Goal: Book appointment/travel/reservation

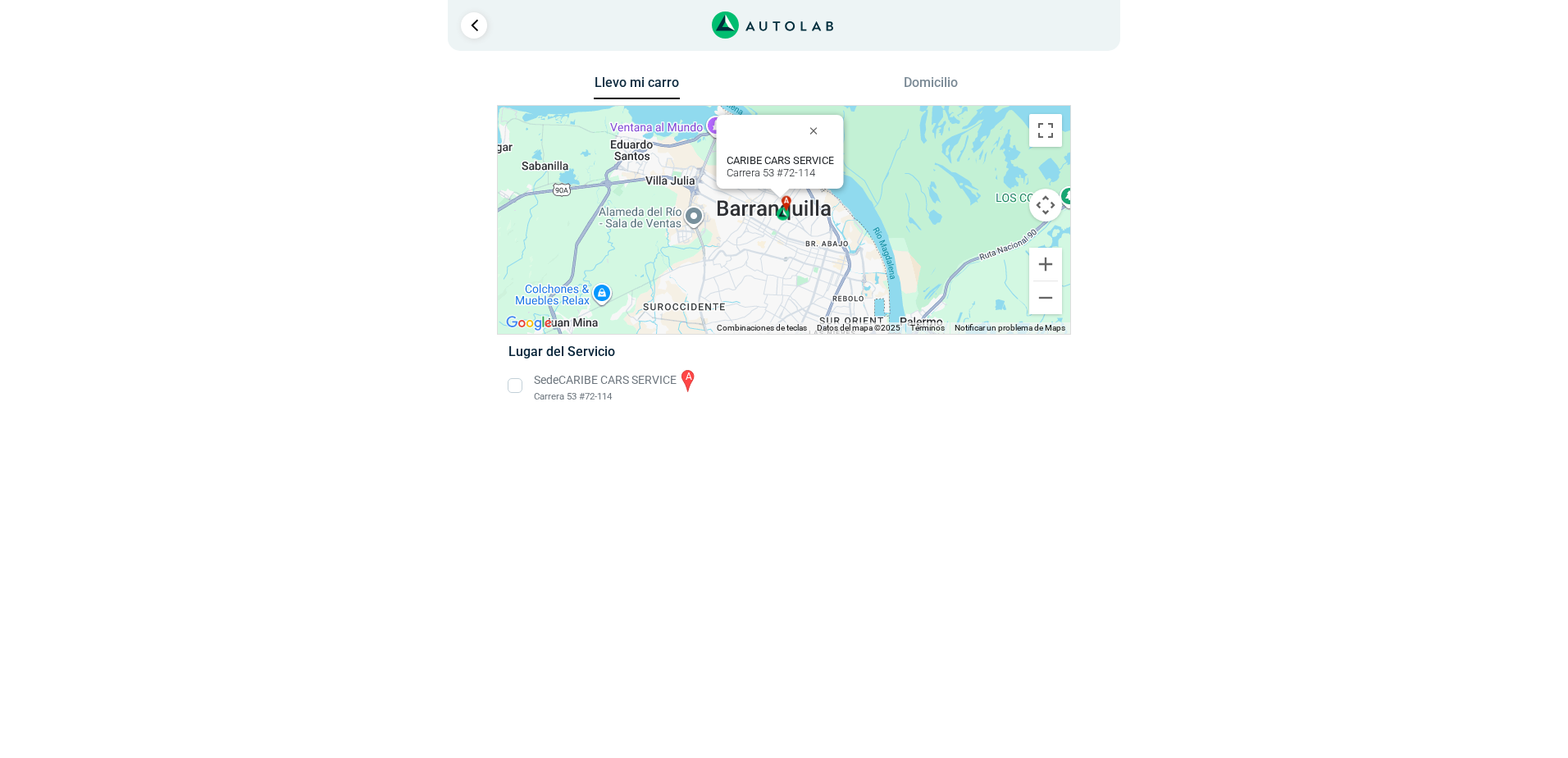
click at [514, 390] on li "Sede CARIBE CARS SERVICE a Carrera 53 #72-114" at bounding box center [784, 385] width 574 height 37
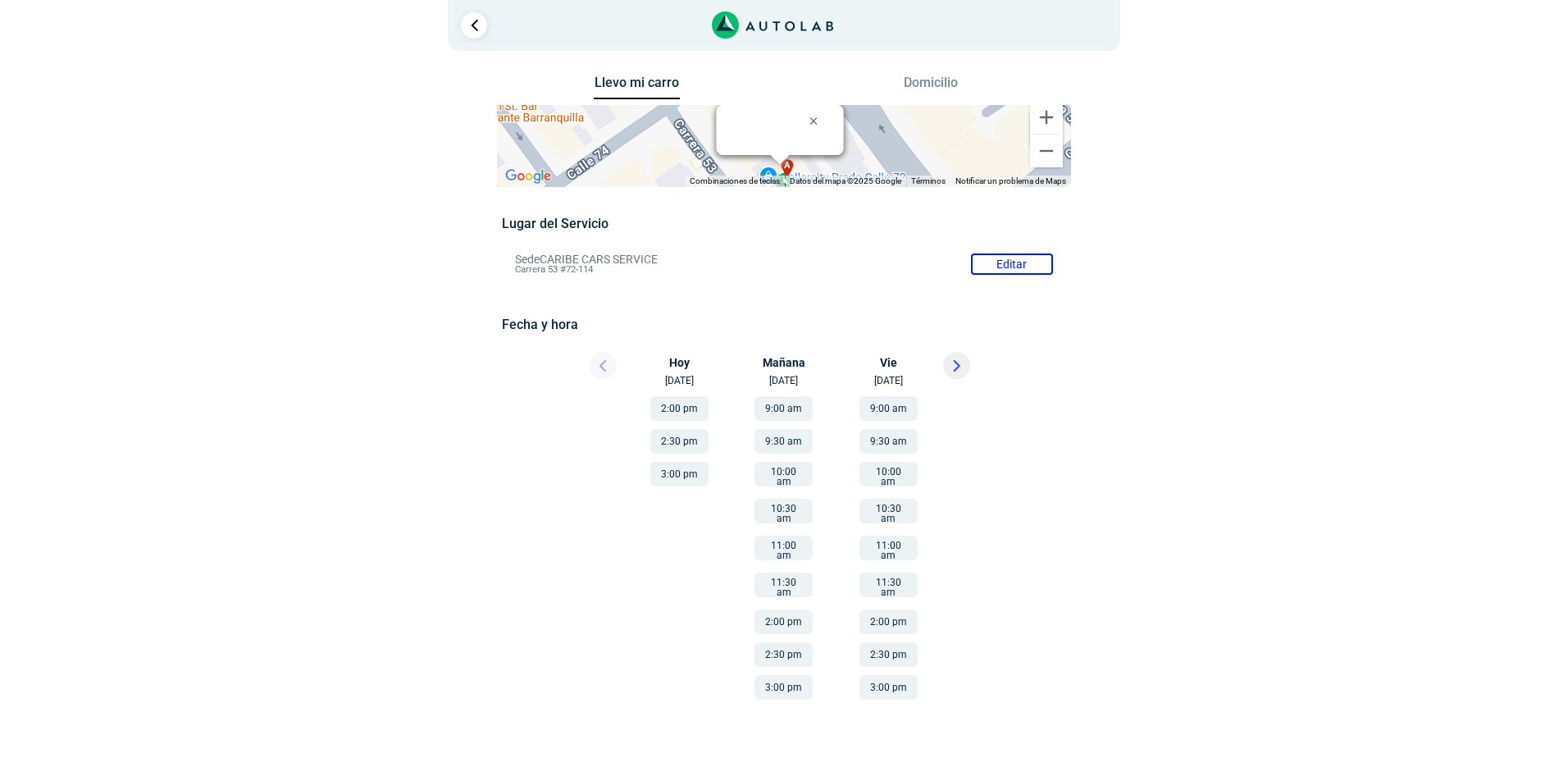
click at [777, 675] on button "3:00 pm" at bounding box center [783, 688] width 58 height 25
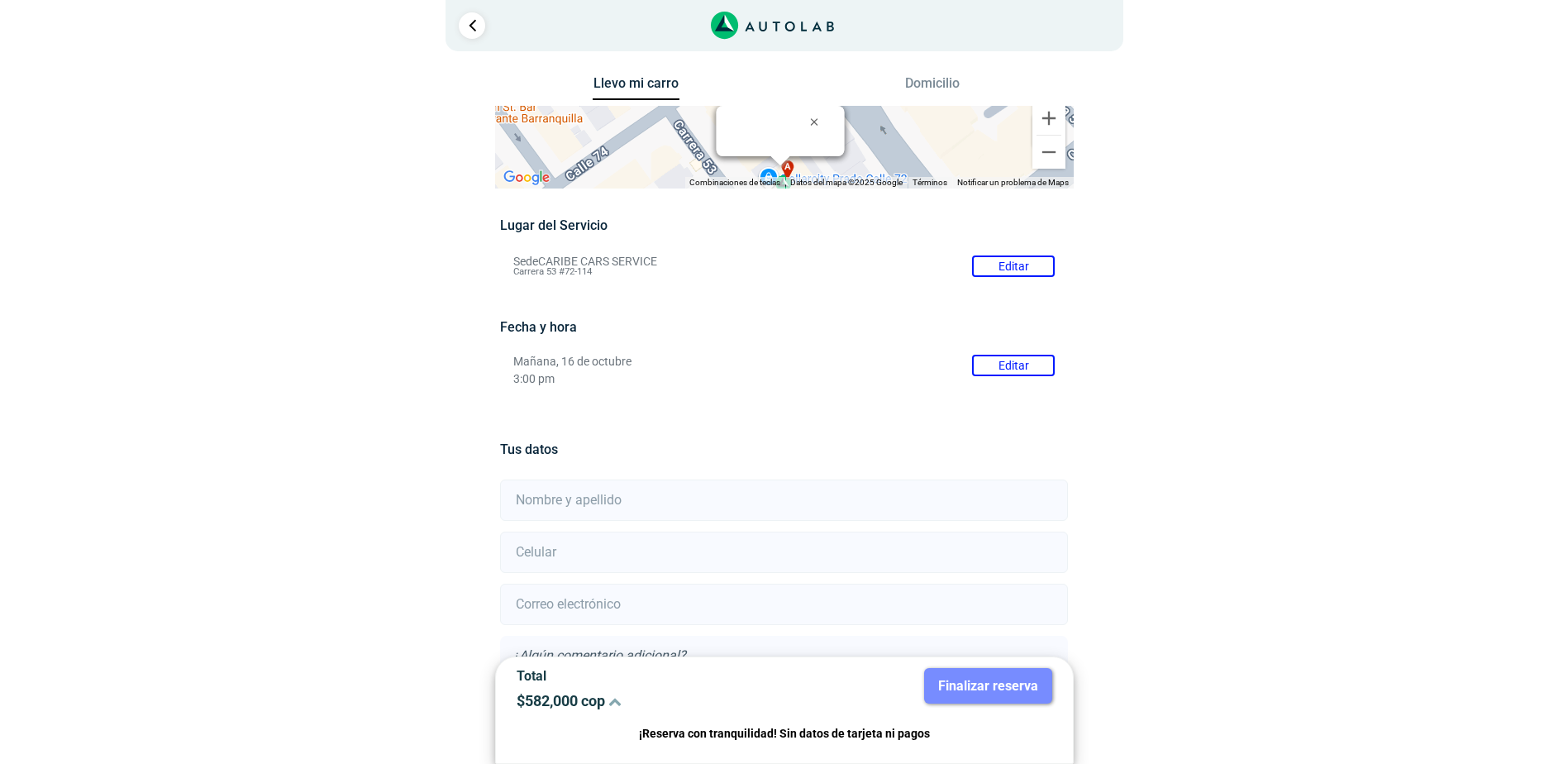
scroll to position [135, 0]
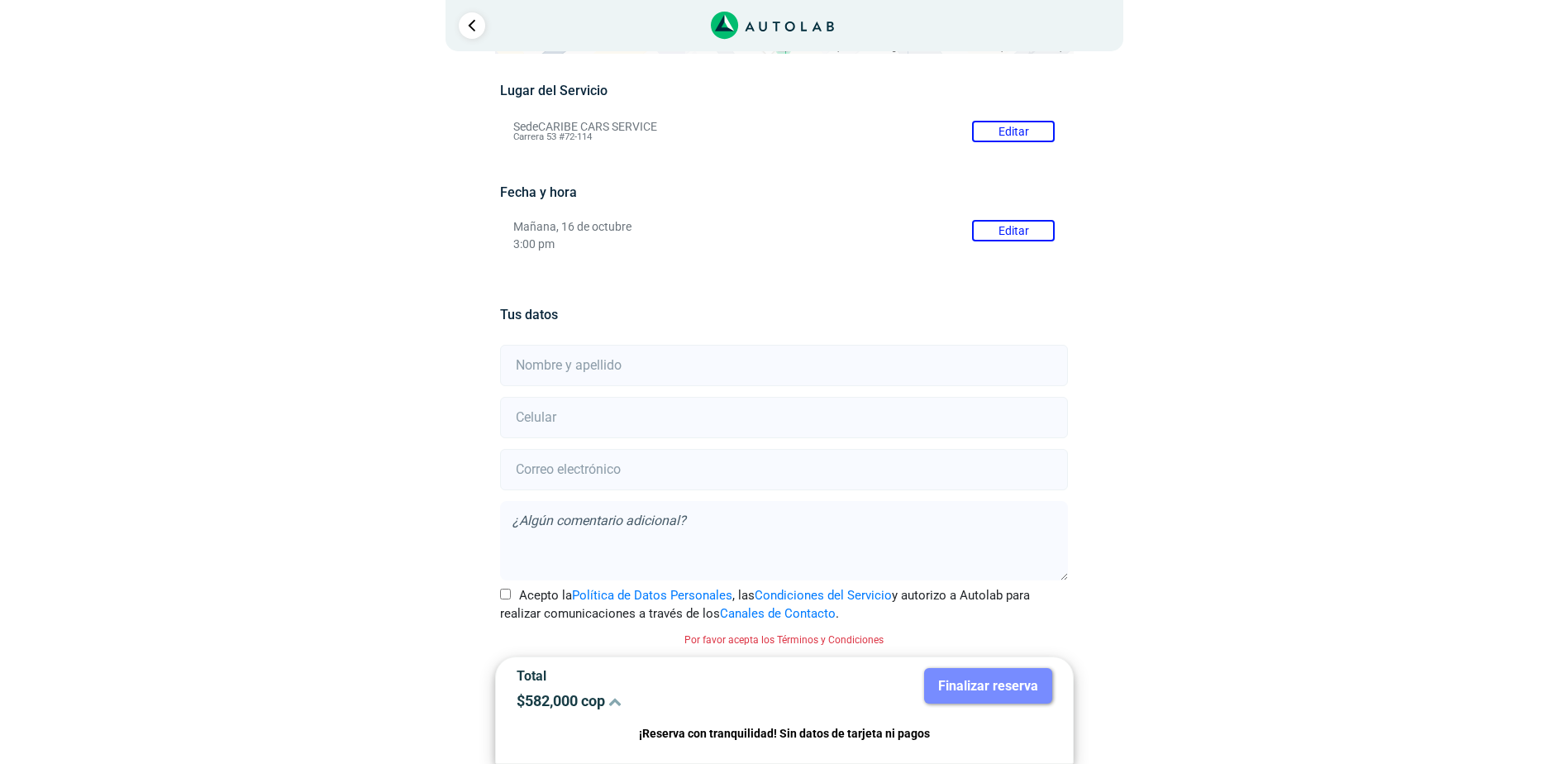
click at [701, 369] on input "text" at bounding box center [784, 365] width 567 height 41
type input "[PERSON_NAME]"
type input "3218140174"
type input "[EMAIL_ADDRESS][DOMAIN_NAME]"
click at [606, 527] on textarea at bounding box center [784, 541] width 567 height 80
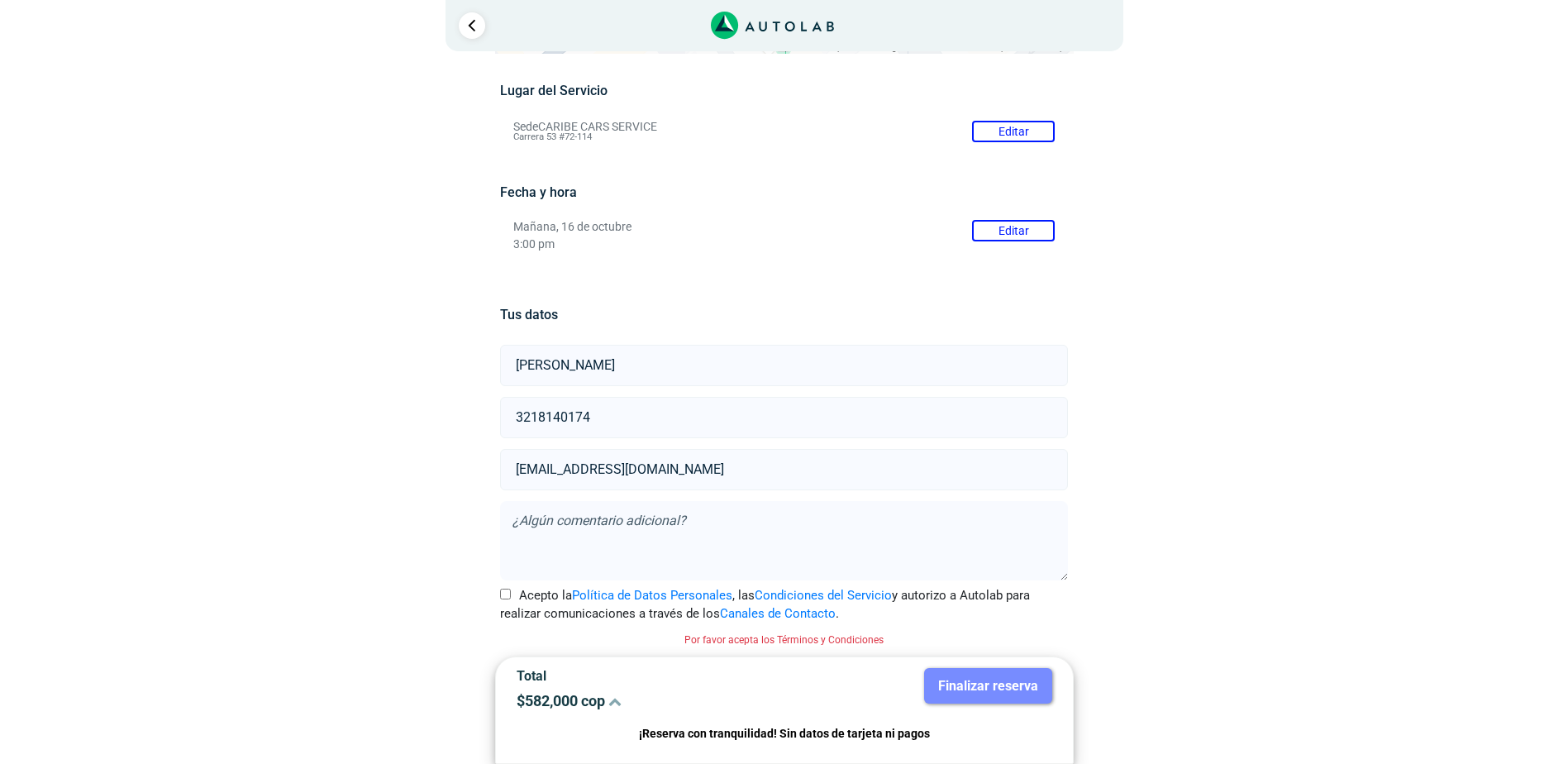
click at [616, 519] on textarea at bounding box center [784, 541] width 567 height 80
click at [496, 598] on div "Acepto la Política de Datos Personales , las Condiciones del Servicio y autoriz…" at bounding box center [784, 604] width 592 height 37
click at [501, 598] on input "Acepto la Política de Datos Personales , las Condiciones del Servicio y autoriz…" at bounding box center [505, 593] width 11 height 11
checkbox input "true"
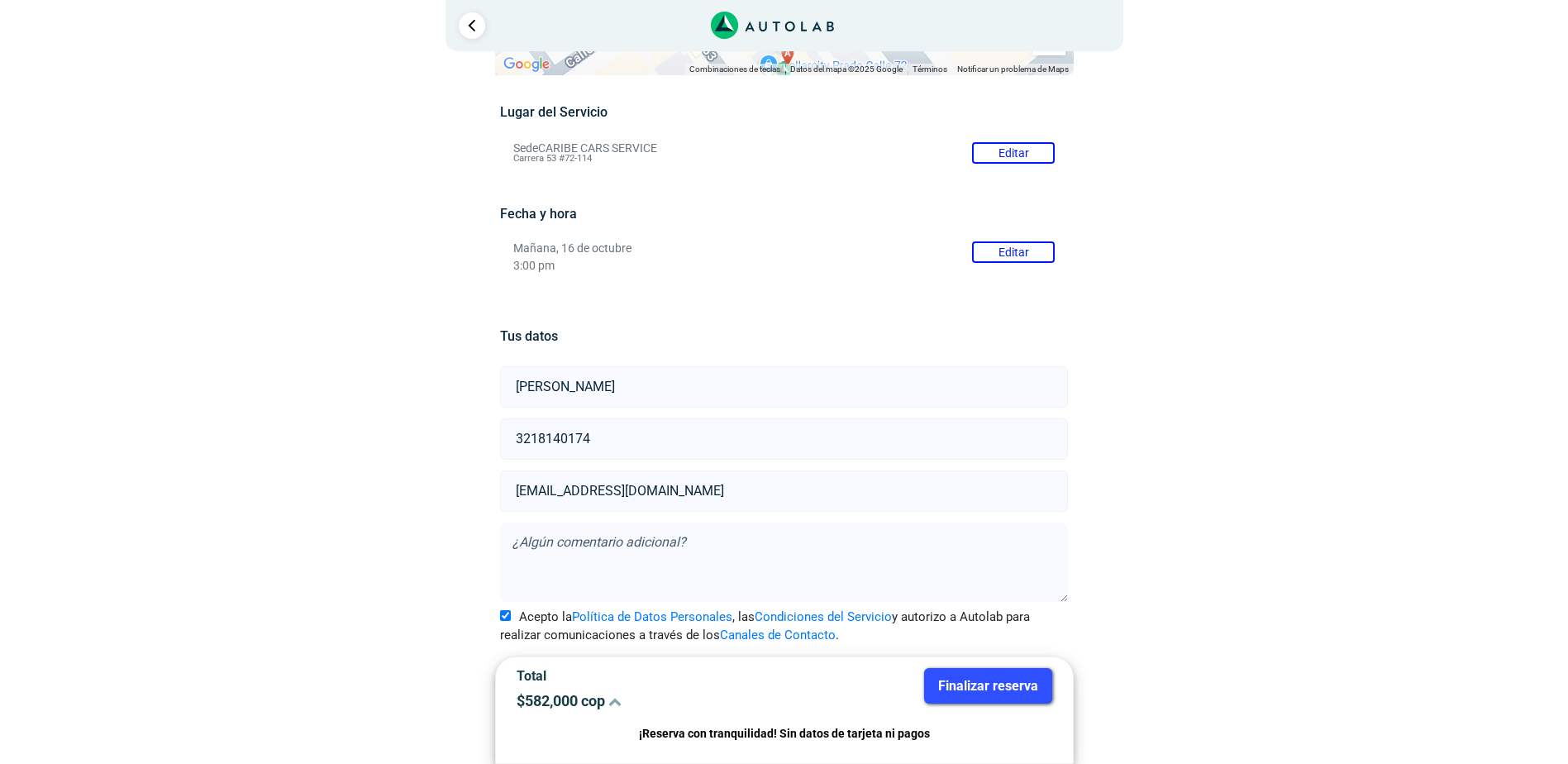
click at [565, 561] on textarea at bounding box center [784, 562] width 567 height 80
click at [604, 700] on p "$ 582,000 cop" at bounding box center [644, 701] width 255 height 17
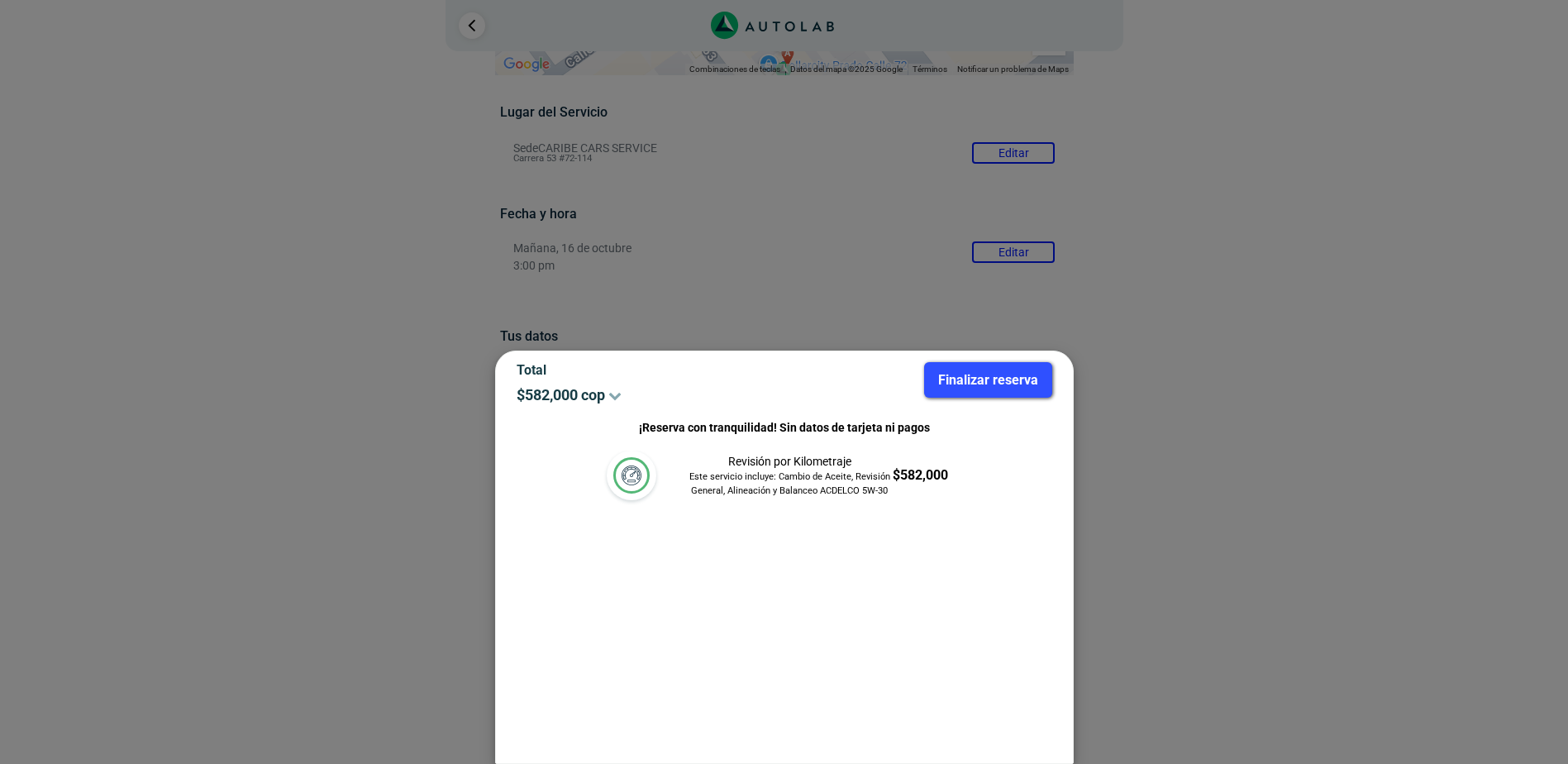
click at [615, 397] on icon at bounding box center [615, 395] width 13 height 13
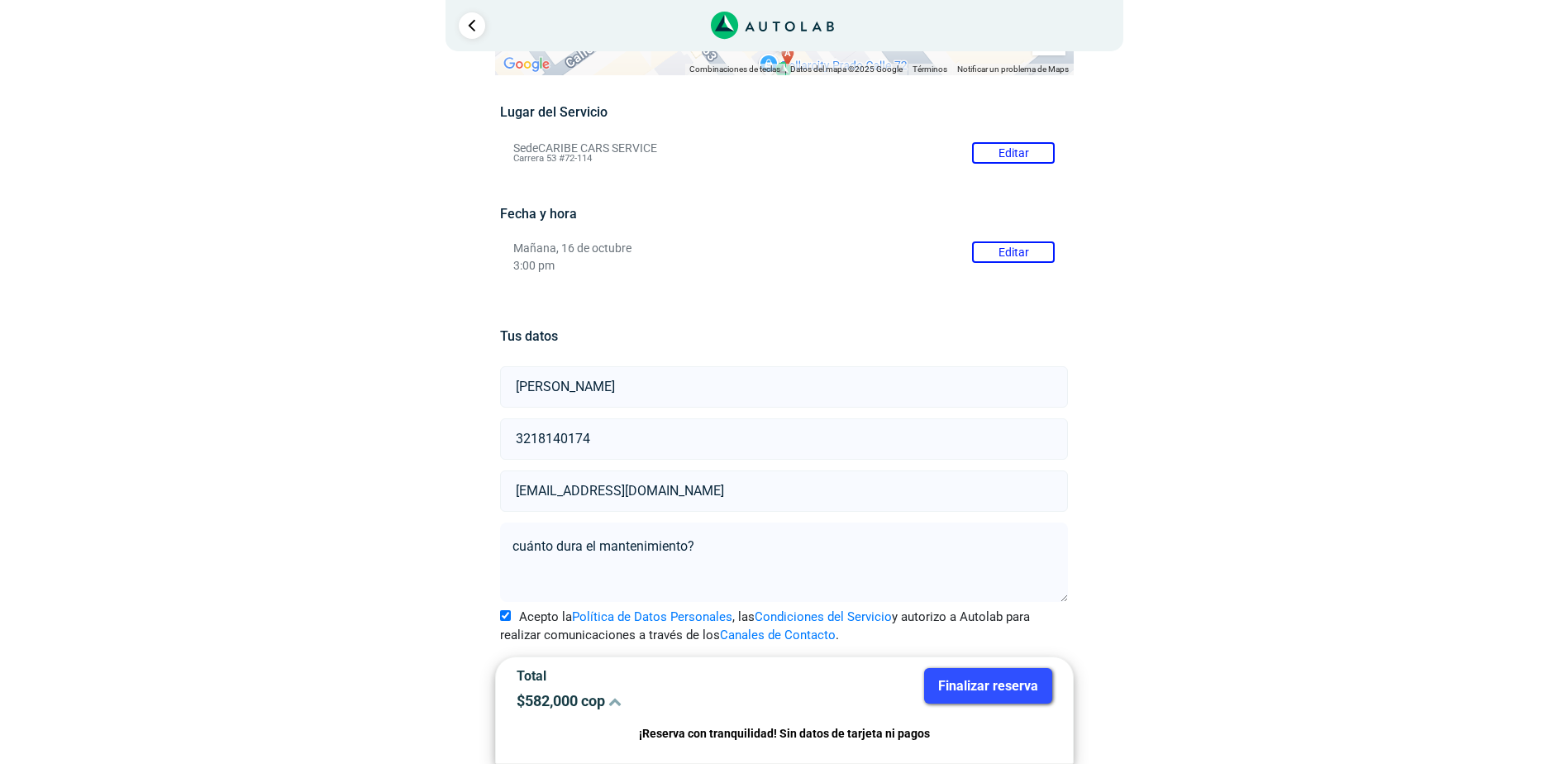
click at [710, 534] on textarea "cuánto dura el mantenimiento?" at bounding box center [784, 562] width 567 height 80
type textarea "cuánto dura el mantenimiento? en la parte de revisión general le hacen algo o s…"
click at [980, 688] on button "Finalizar reserva" at bounding box center [988, 685] width 128 height 35
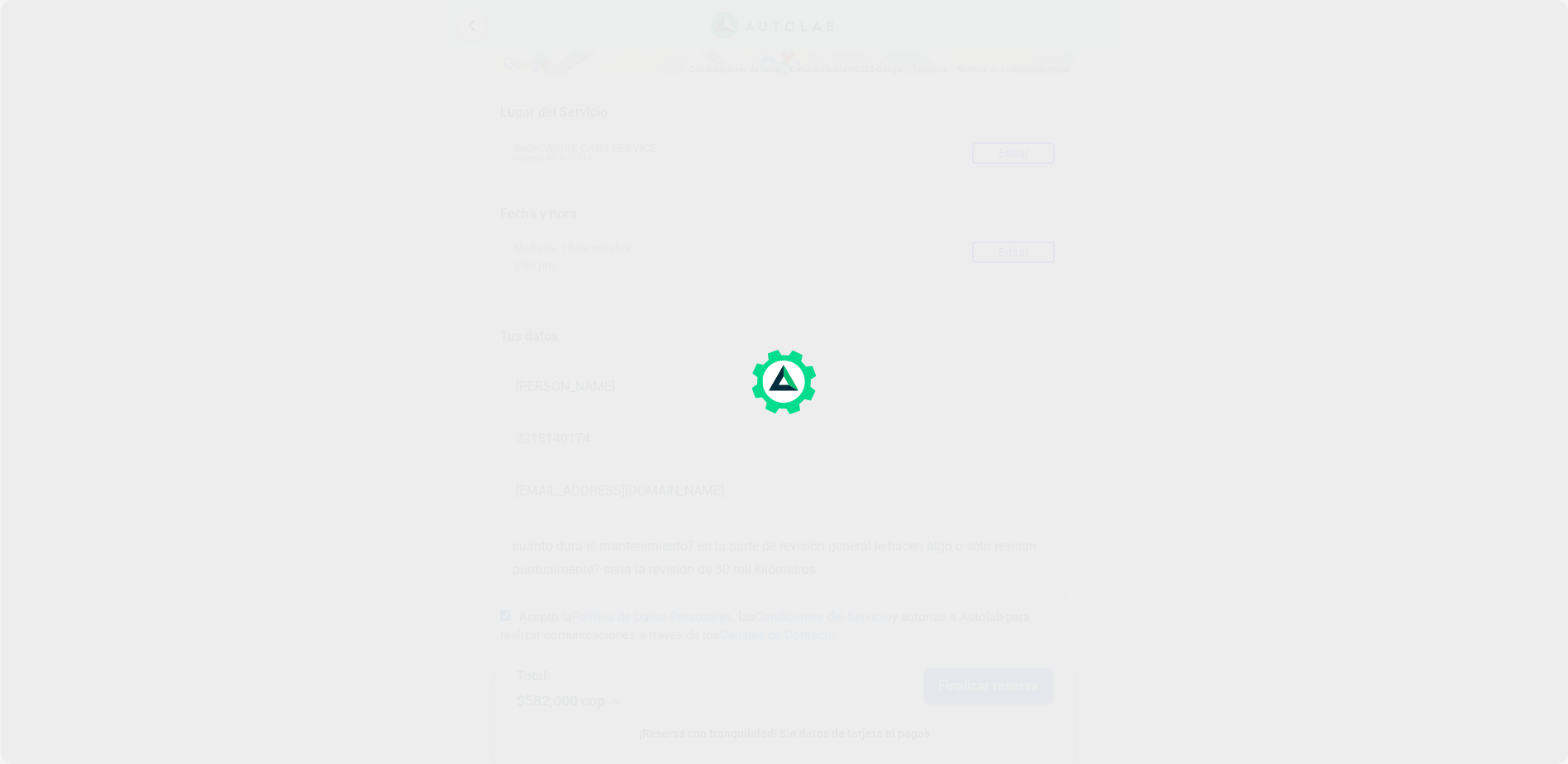
scroll to position [0, 0]
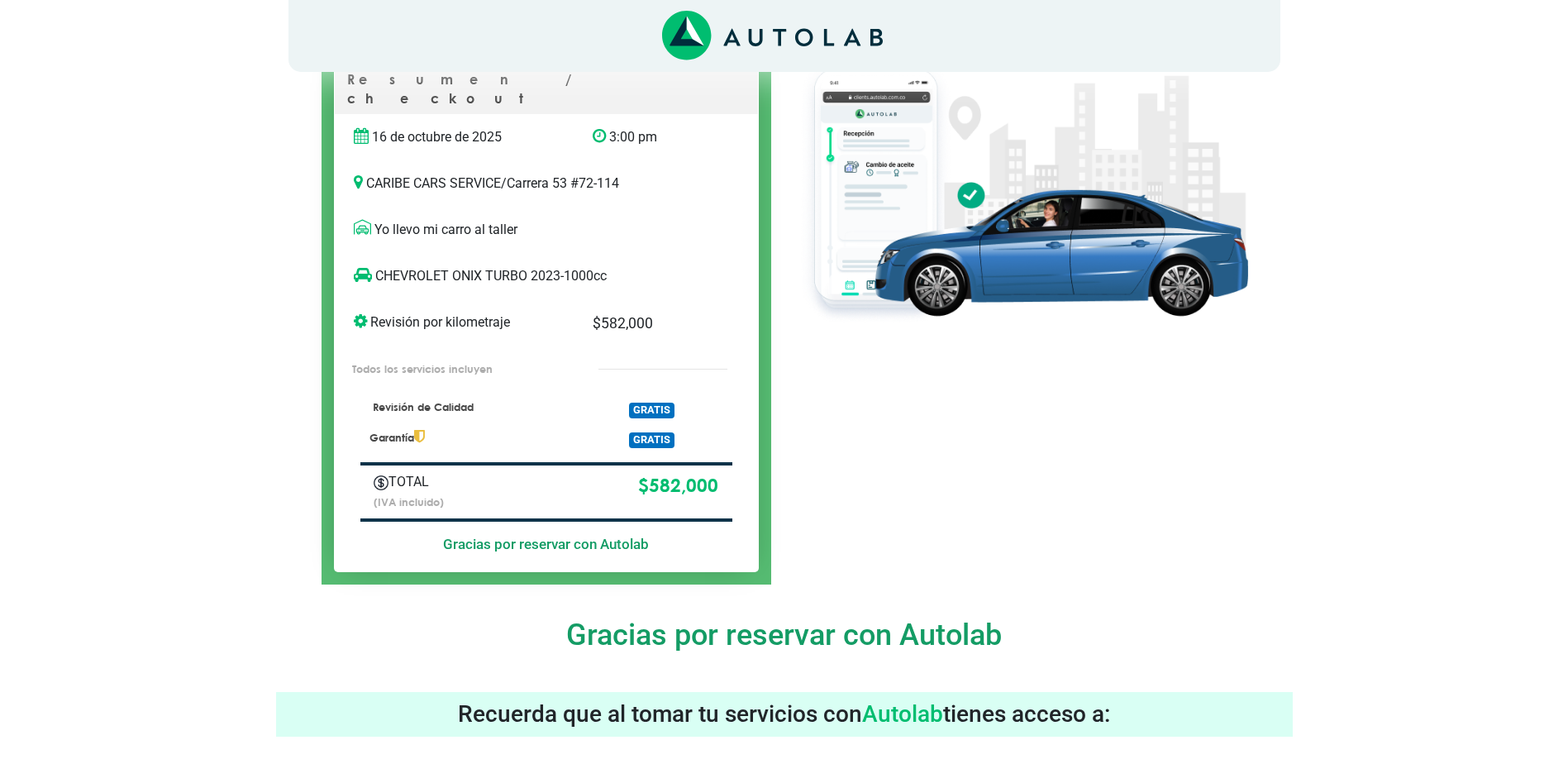
scroll to position [65, 0]
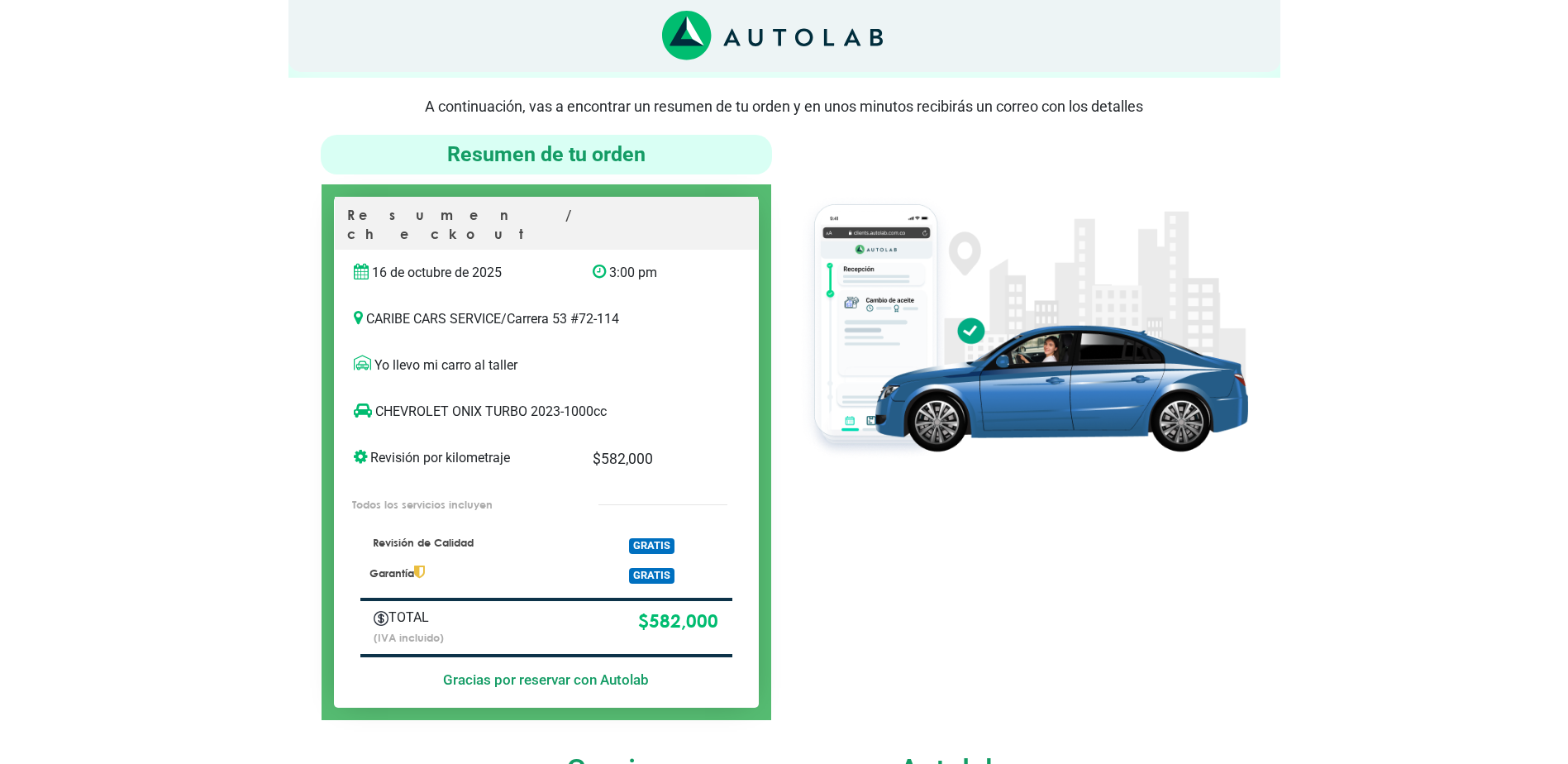
click at [658, 538] on span "GRATIS" at bounding box center [651, 545] width 45 height 15
drag, startPoint x: 440, startPoint y: 488, endPoint x: 481, endPoint y: 483, distance: 41.3
click at [481, 497] on p "Todos los servicios incluyen" at bounding box center [457, 504] width 212 height 15
click at [642, 567] on span "GRATIS" at bounding box center [651, 575] width 45 height 15
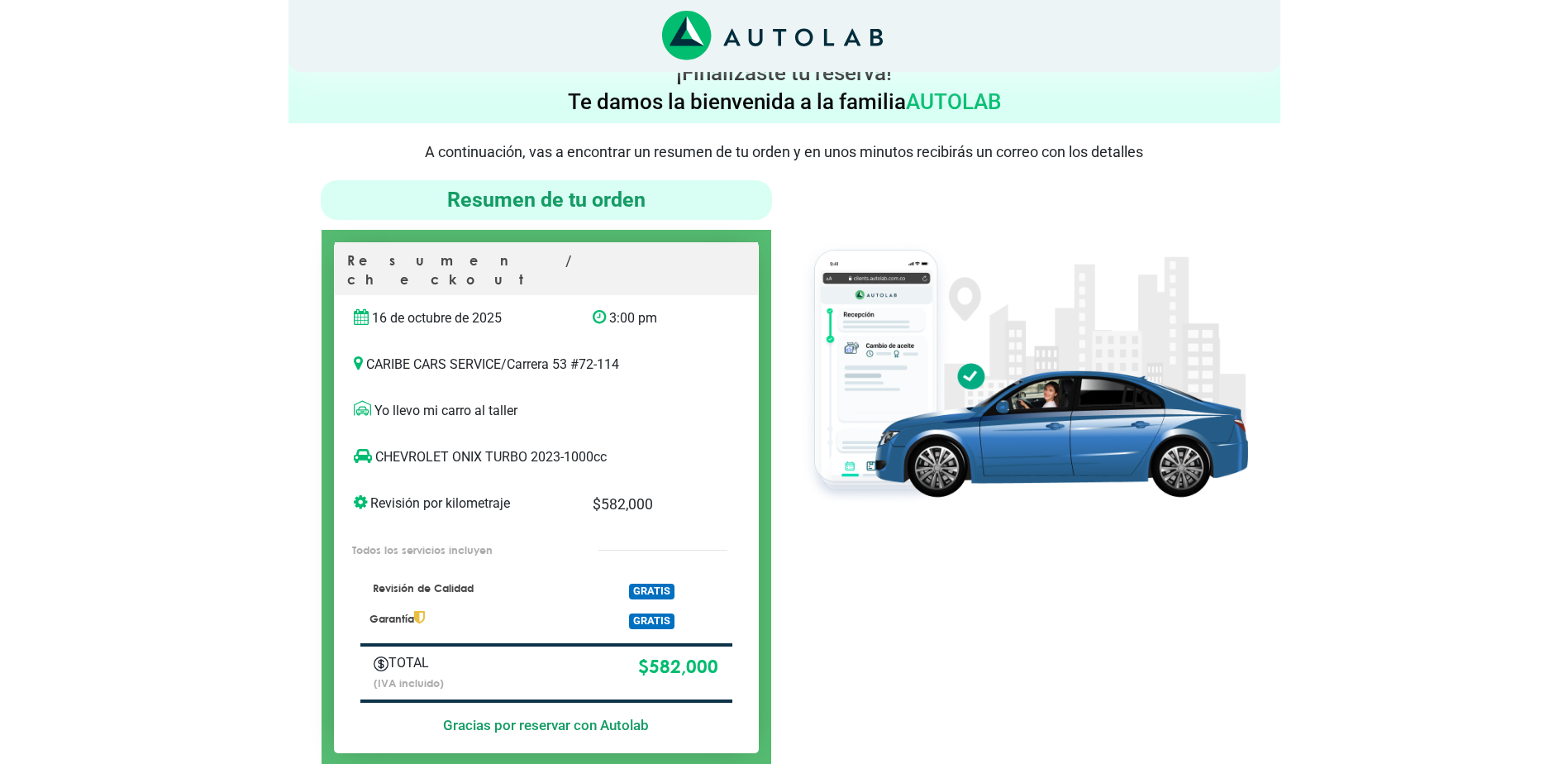
scroll to position [0, 0]
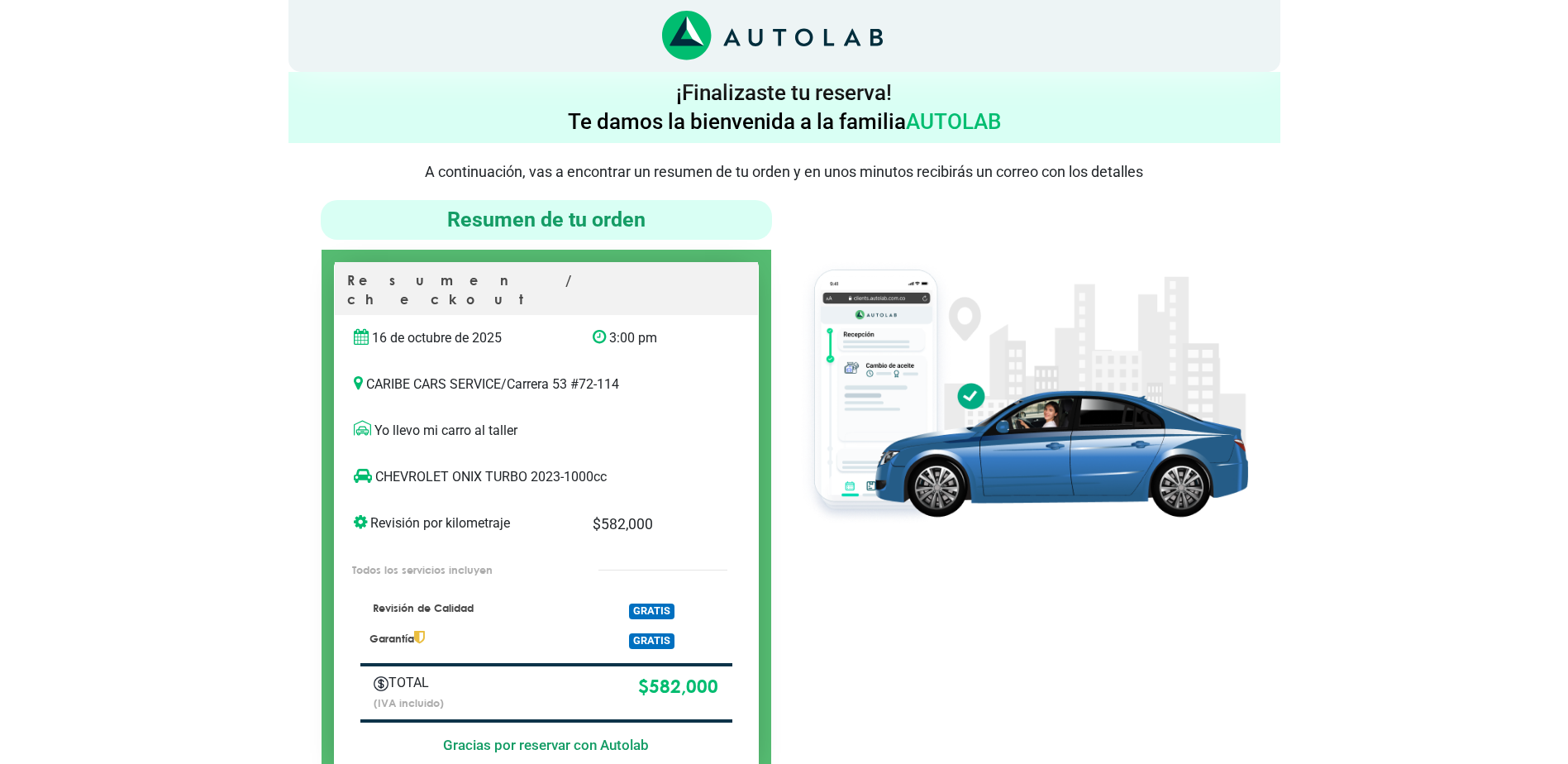
click at [536, 225] on h4 "Resumen de tu orden" at bounding box center [545, 220] width 438 height 27
